Goal: Find specific page/section: Find specific page/section

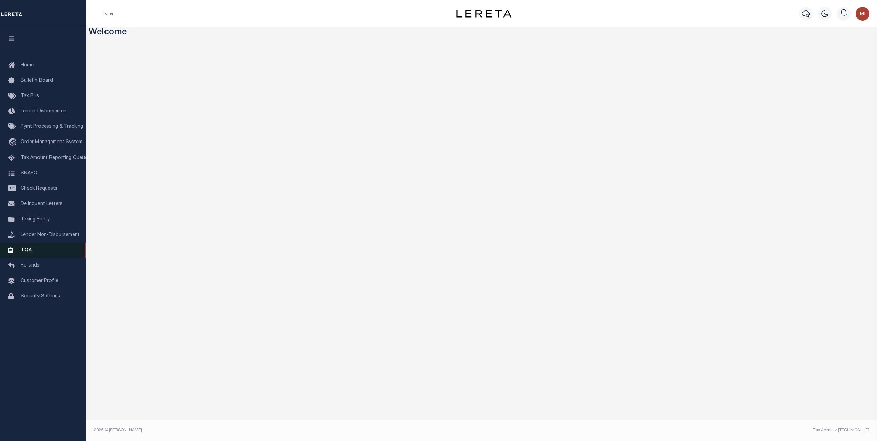
drag, startPoint x: 33, startPoint y: 223, endPoint x: 76, endPoint y: 254, distance: 52.8
click at [34, 222] on span "Taxing Entity" at bounding box center [35, 219] width 29 height 5
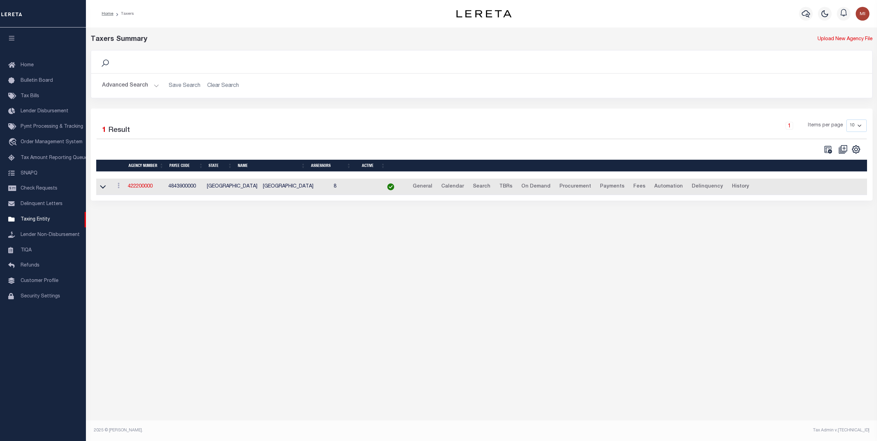
click at [138, 84] on button "Advanced Search" at bounding box center [130, 85] width 57 height 13
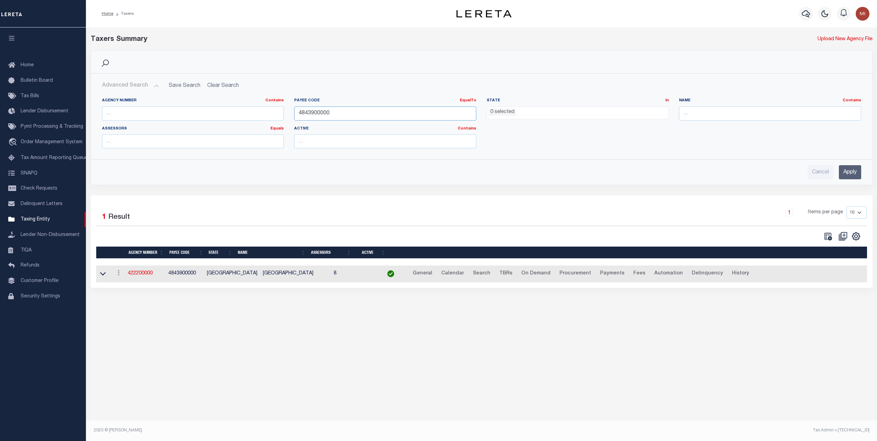
drag, startPoint x: 340, startPoint y: 113, endPoint x: 182, endPoint y: 118, distance: 158.2
click at [182, 118] on div "Agency Number Contains Contains Is Payee Code EqualTo Equals Is Not Equal To Is…" at bounding box center [482, 126] width 770 height 56
click at [146, 273] on link "422200000" at bounding box center [140, 273] width 25 height 5
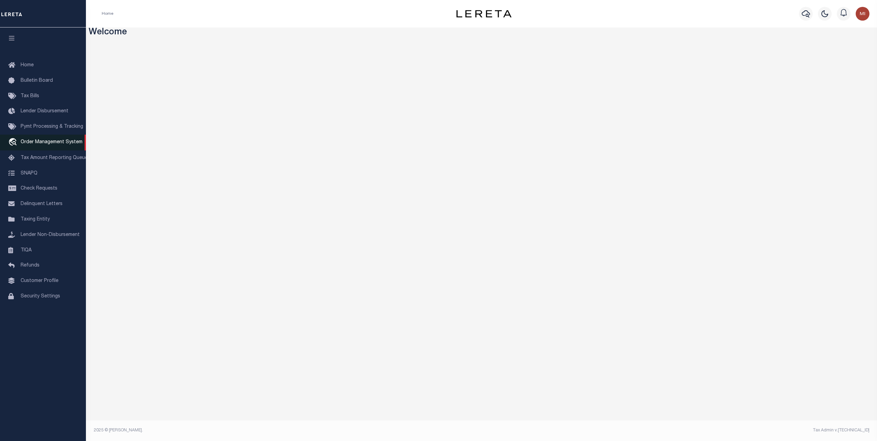
click at [45, 145] on span "Order Management System" at bounding box center [52, 142] width 62 height 5
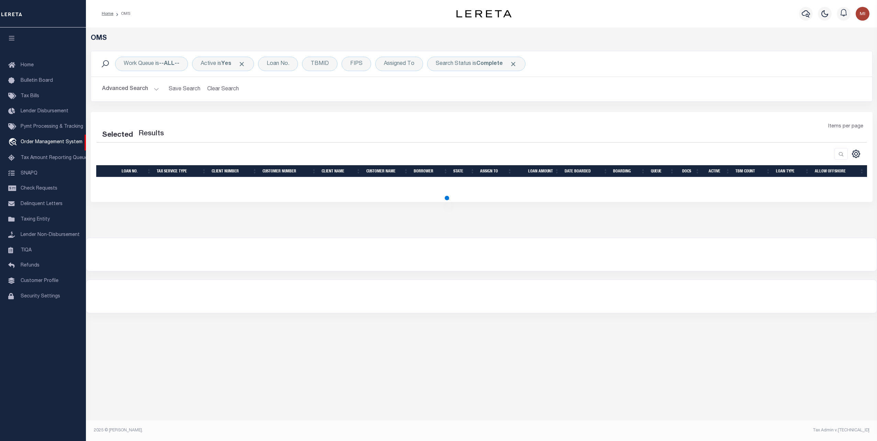
click at [264, 283] on div at bounding box center [481, 296] width 791 height 33
select select "200"
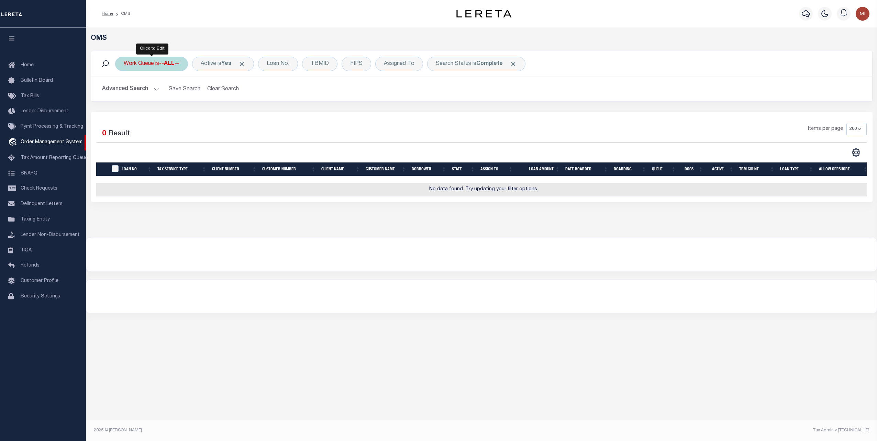
click at [170, 62] on b "--ALL--" at bounding box center [169, 64] width 20 height 6
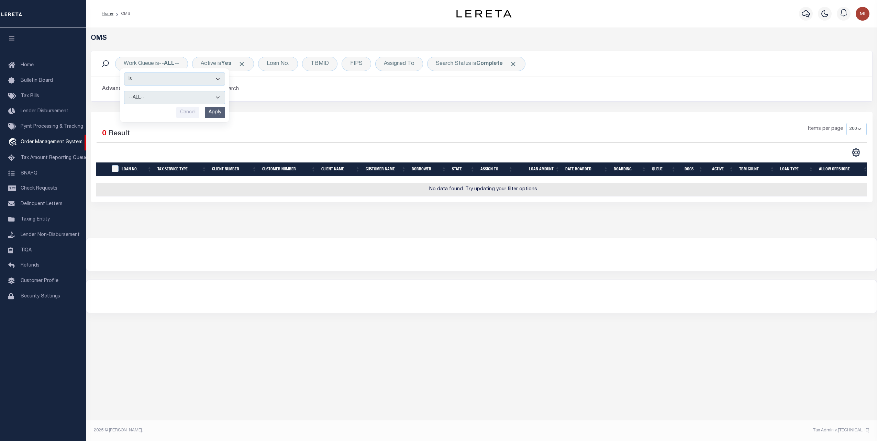
click at [415, 132] on div "Items per page 10 25 50 100 200" at bounding box center [579, 132] width 575 height 18
click at [151, 89] on button "Advanced Search" at bounding box center [130, 89] width 57 height 13
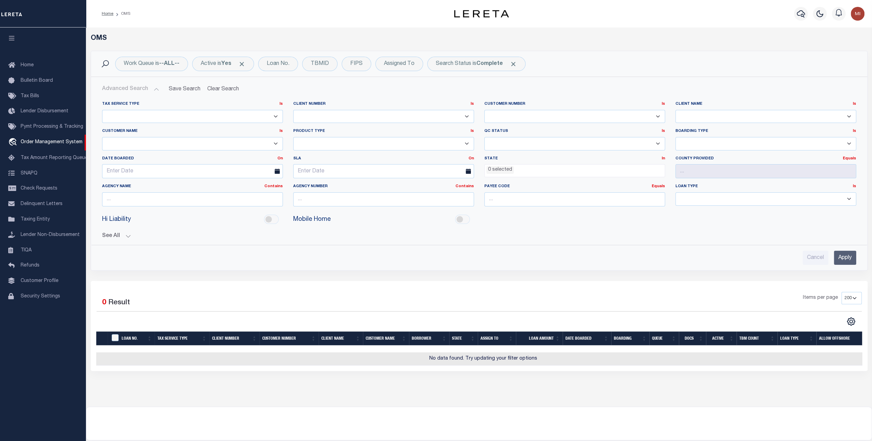
click at [122, 238] on button "See All" at bounding box center [479, 236] width 754 height 7
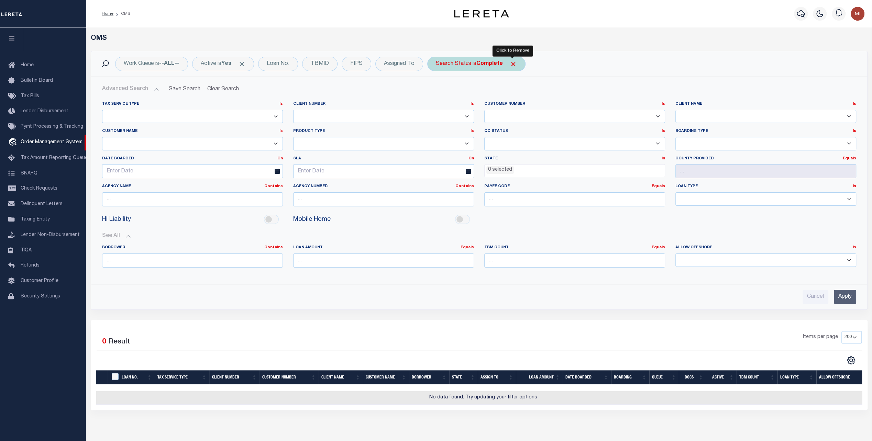
click at [513, 65] on span "Click to Remove" at bounding box center [513, 64] width 7 height 7
click at [27, 63] on span "Home" at bounding box center [27, 65] width 13 height 5
click at [26, 64] on span "Home" at bounding box center [27, 65] width 13 height 5
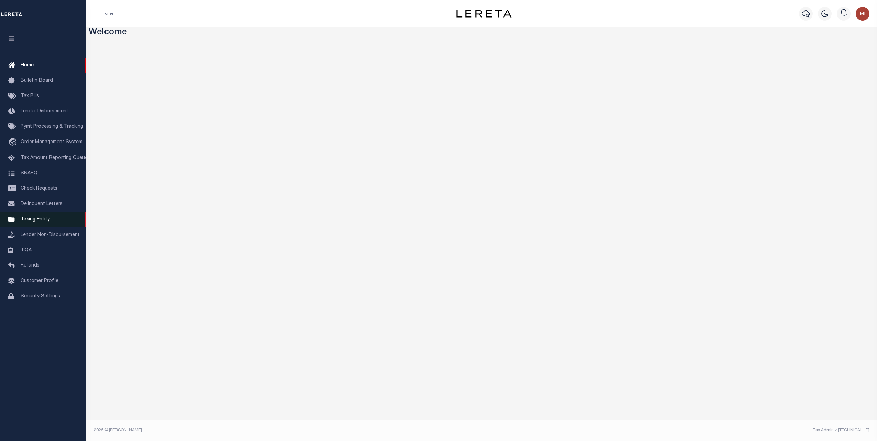
click at [25, 222] on span "Taxing Entity" at bounding box center [35, 219] width 29 height 5
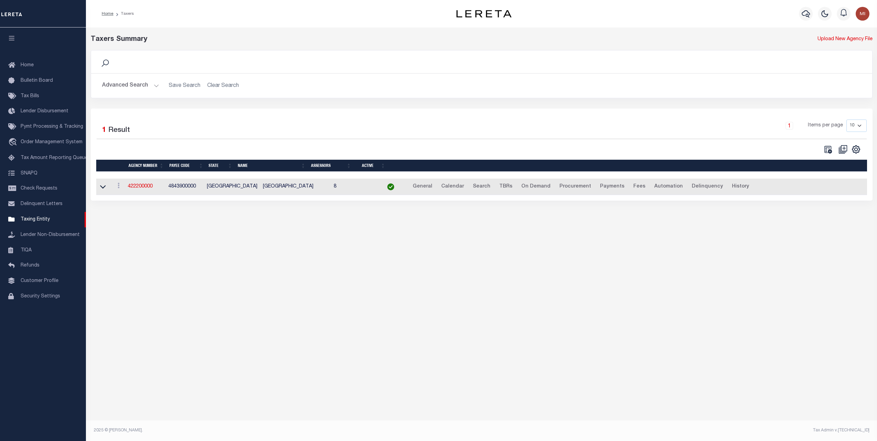
drag, startPoint x: 143, startPoint y: 185, endPoint x: 287, endPoint y: 194, distance: 144.6
click at [143, 185] on link "422200000" at bounding box center [140, 186] width 25 height 5
